Goal: Understand process/instructions: Learn about a topic

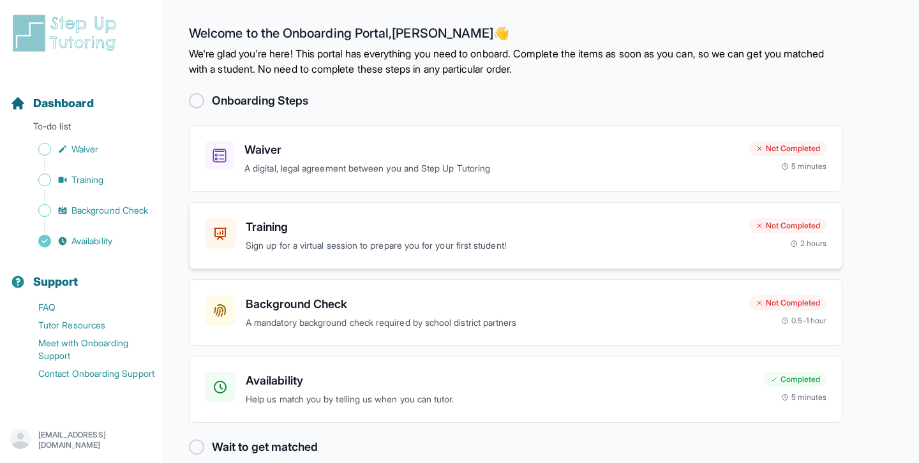
scroll to position [19, 0]
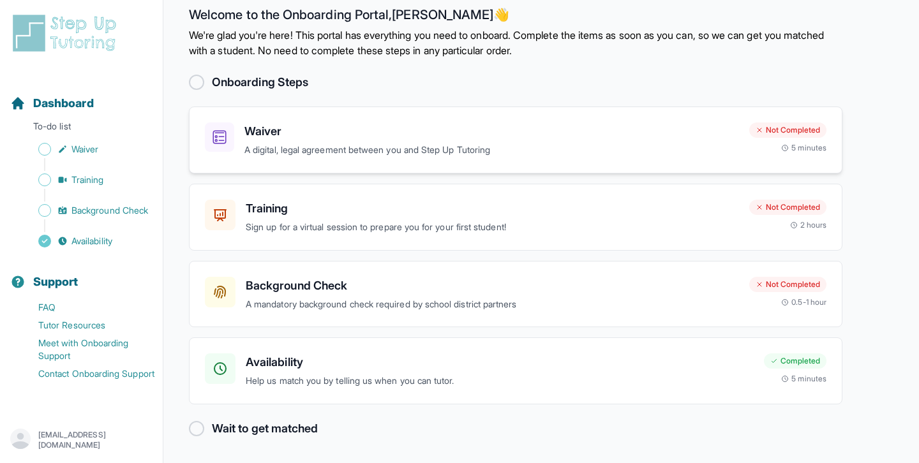
click at [427, 142] on div "Waiver A digital, legal agreement between you and Step Up Tutoring" at bounding box center [491, 139] width 494 height 35
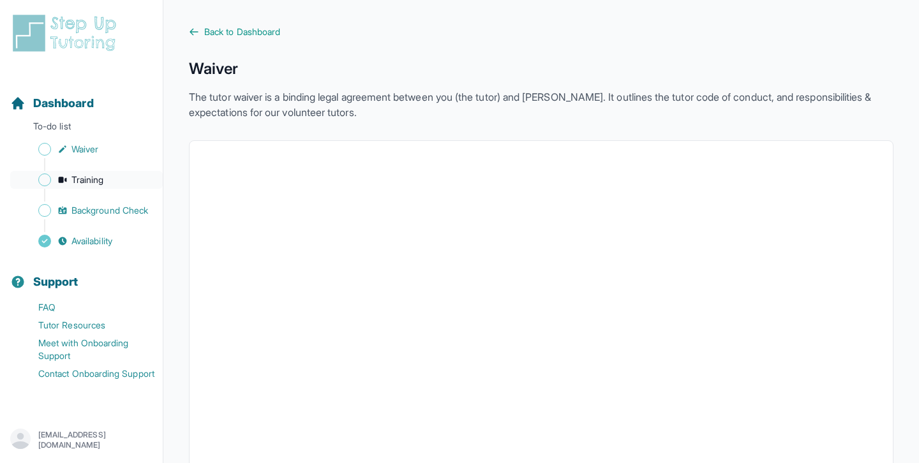
click at [80, 175] on span "Training" at bounding box center [87, 180] width 33 height 13
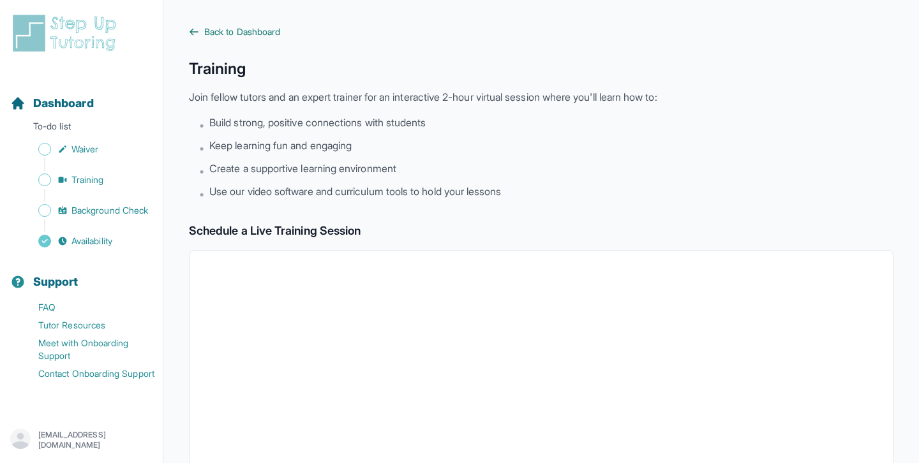
click at [221, 27] on span "Back to Dashboard" at bounding box center [242, 32] width 76 height 13
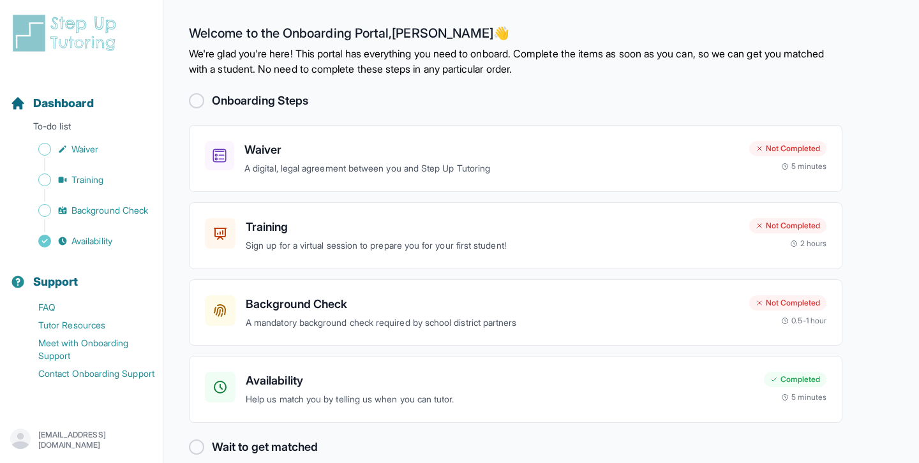
click at [196, 96] on div at bounding box center [196, 100] width 15 height 15
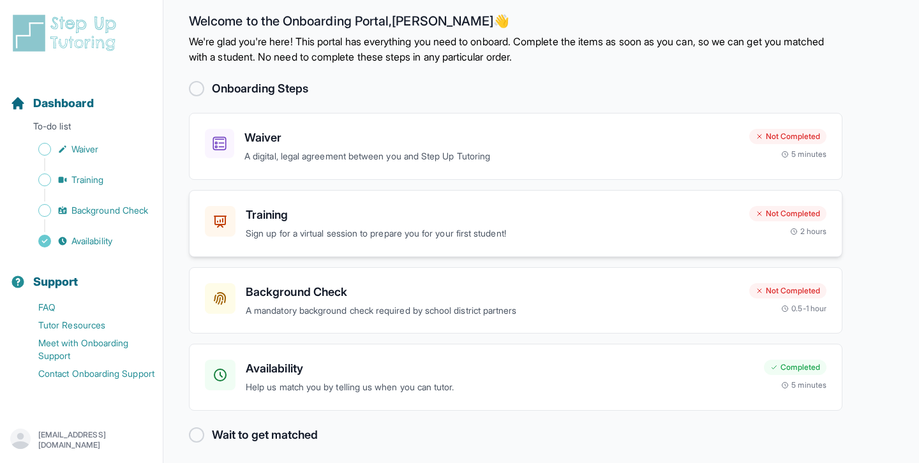
scroll to position [19, 0]
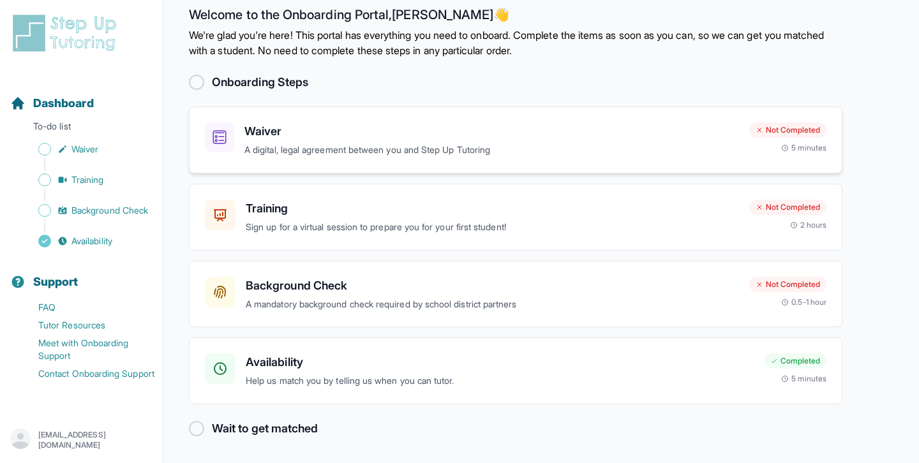
click at [433, 155] on p "A digital, legal agreement between you and Step Up Tutoring" at bounding box center [491, 150] width 494 height 15
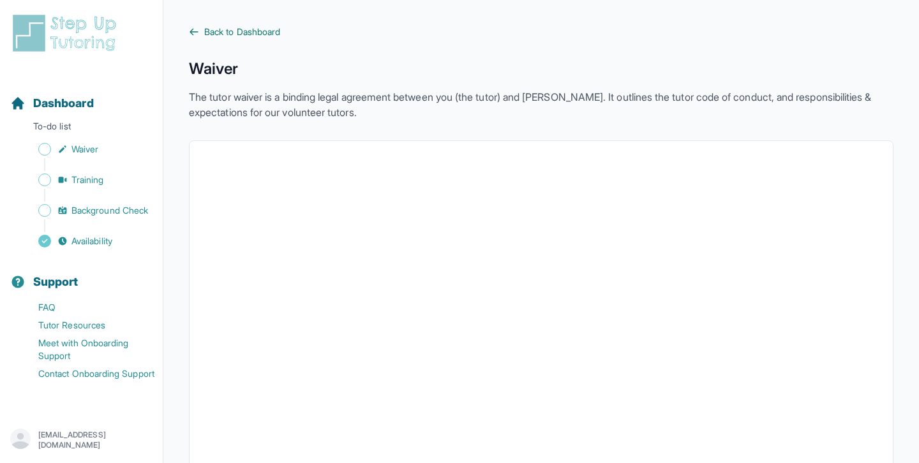
click at [221, 35] on span "Back to Dashboard" at bounding box center [242, 32] width 76 height 13
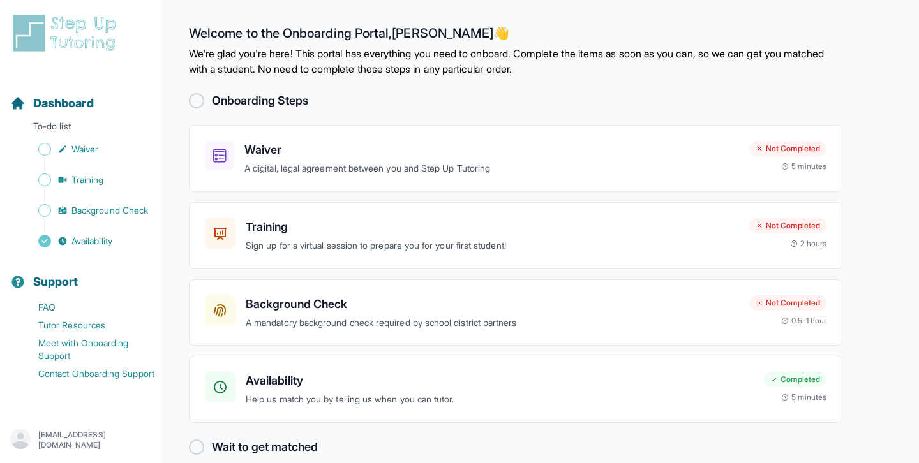
click at [193, 101] on div at bounding box center [196, 100] width 15 height 15
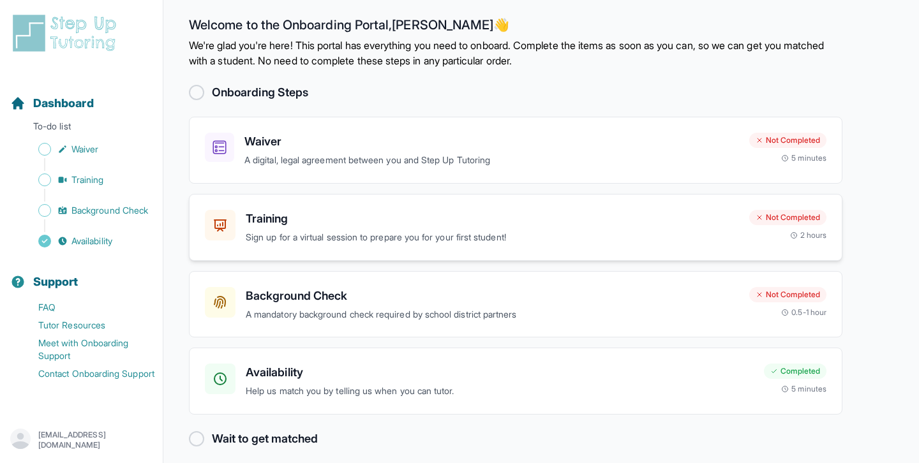
scroll to position [19, 0]
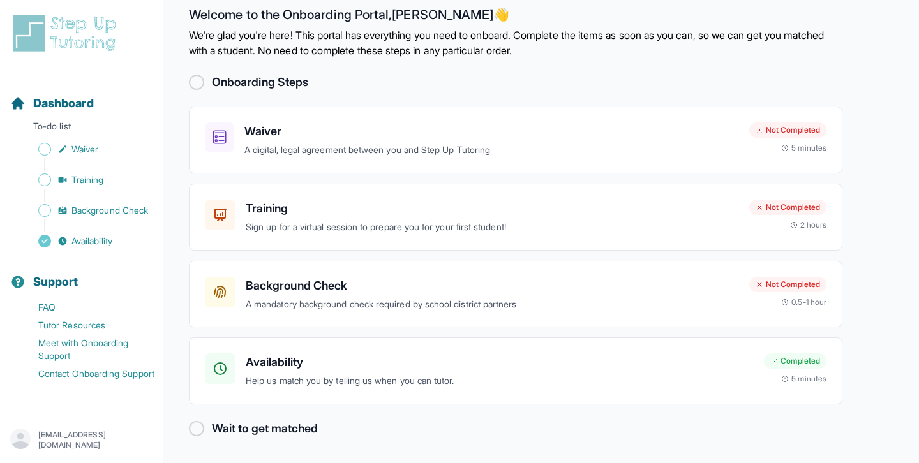
click at [275, 433] on h2 "Wait to get matched" at bounding box center [265, 429] width 106 height 18
click at [206, 429] on div "Wait to get matched" at bounding box center [515, 429] width 653 height 18
